Goal: Purchase product/service

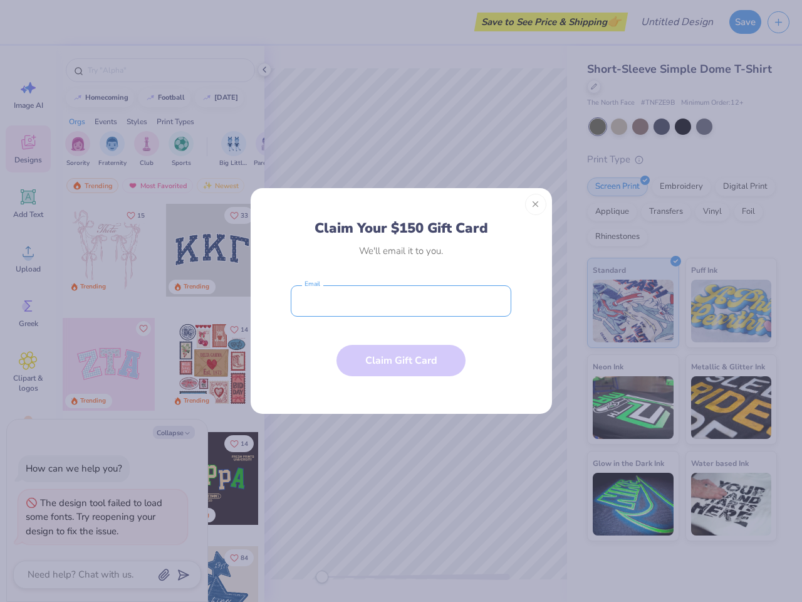
type textarea "x"
click at [401, 301] on input "email" at bounding box center [401, 300] width 221 height 31
click at [536, 204] on button "Close" at bounding box center [535, 204] width 21 height 21
